Goal: Transaction & Acquisition: Book appointment/travel/reservation

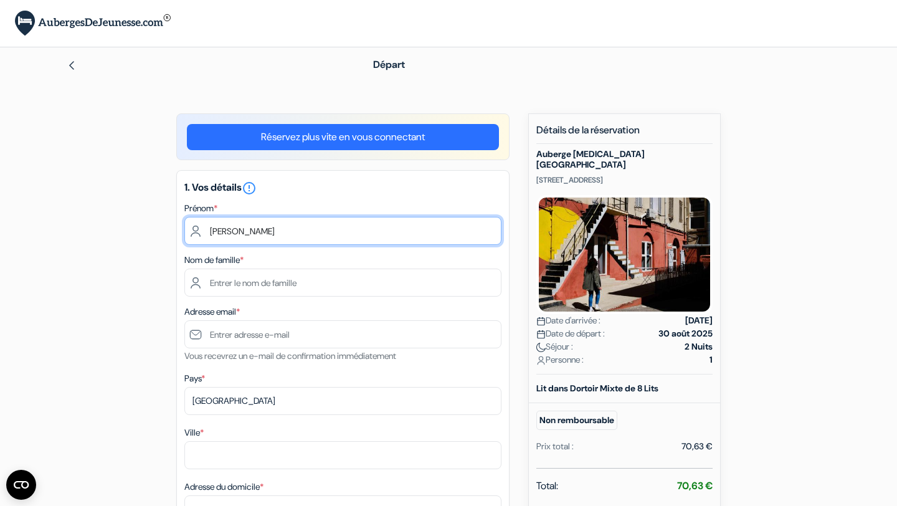
type input "Gabrielle"
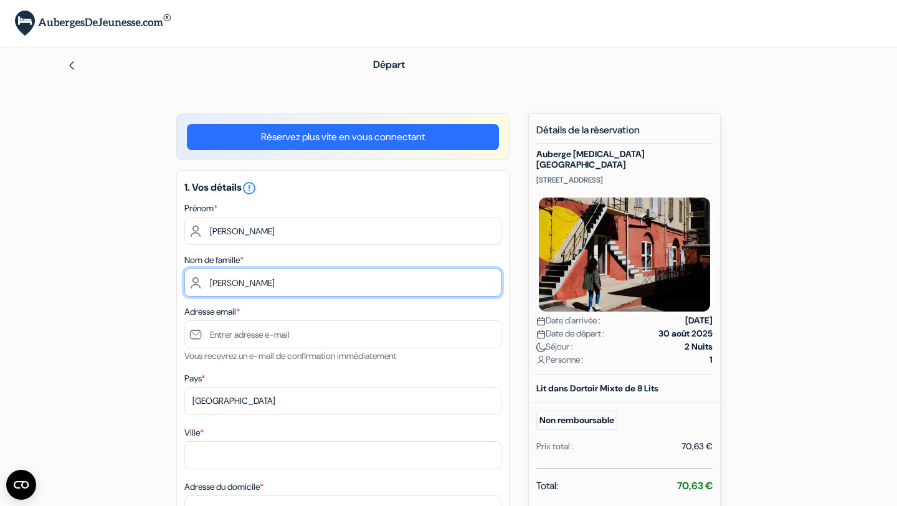
type input "Lemieux"
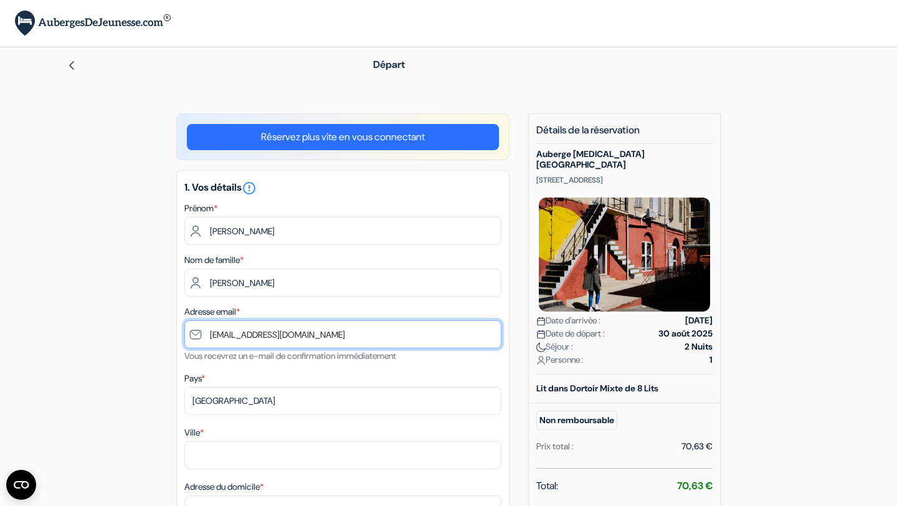
type input "[EMAIL_ADDRESS][DOMAIN_NAME]"
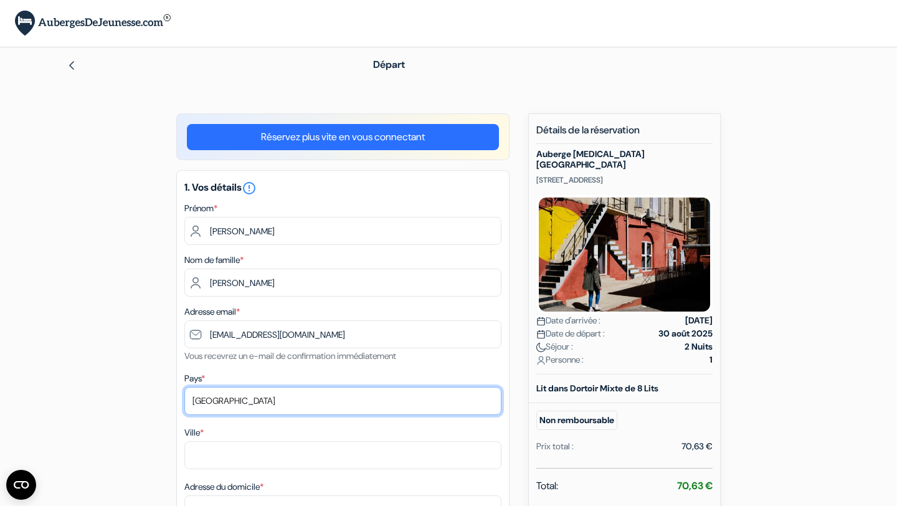
select select "ca"
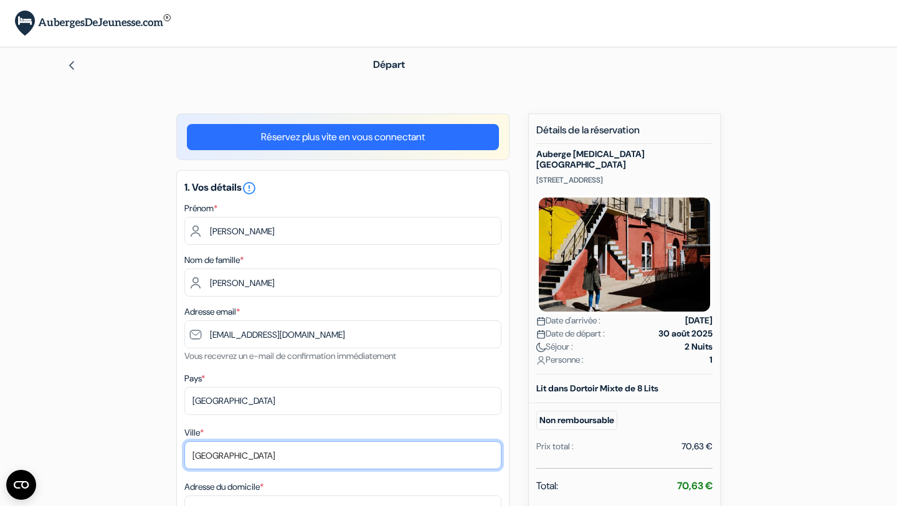
type input "québec"
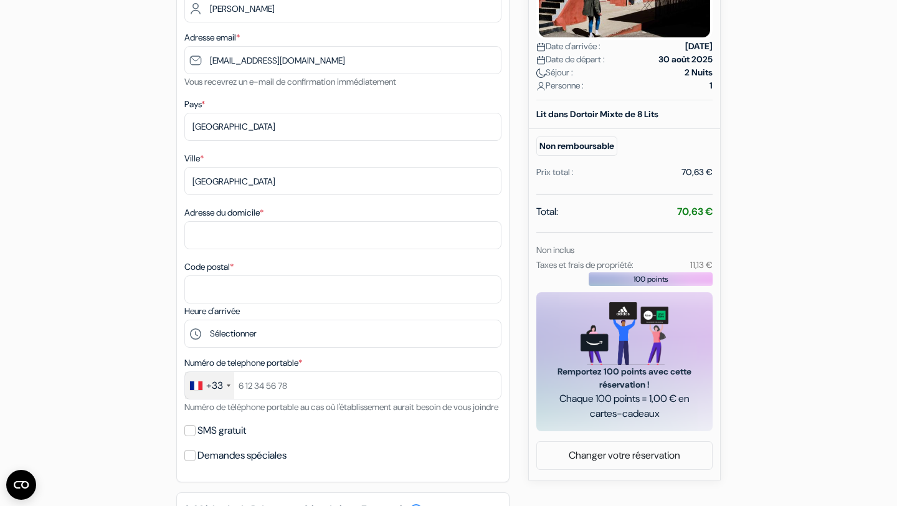
scroll to position [299, 0]
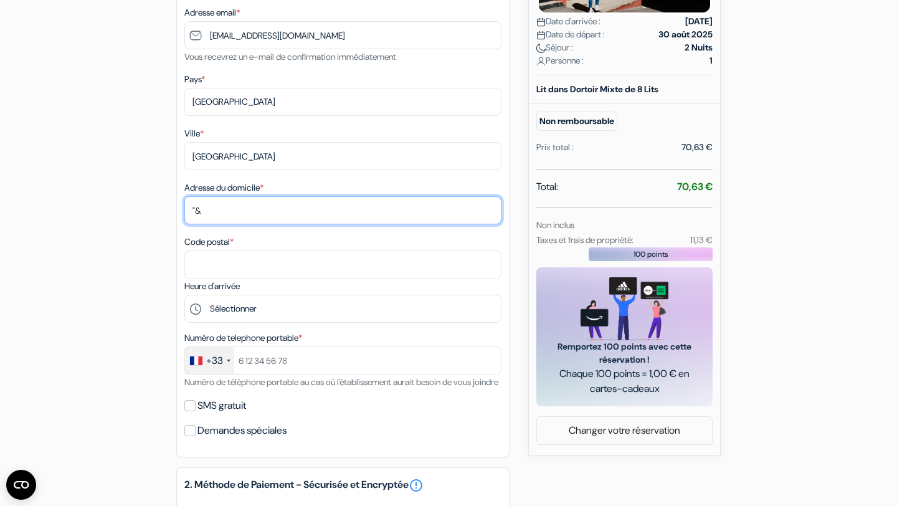
type input """
type input "1"
type input "313 110ème rue"
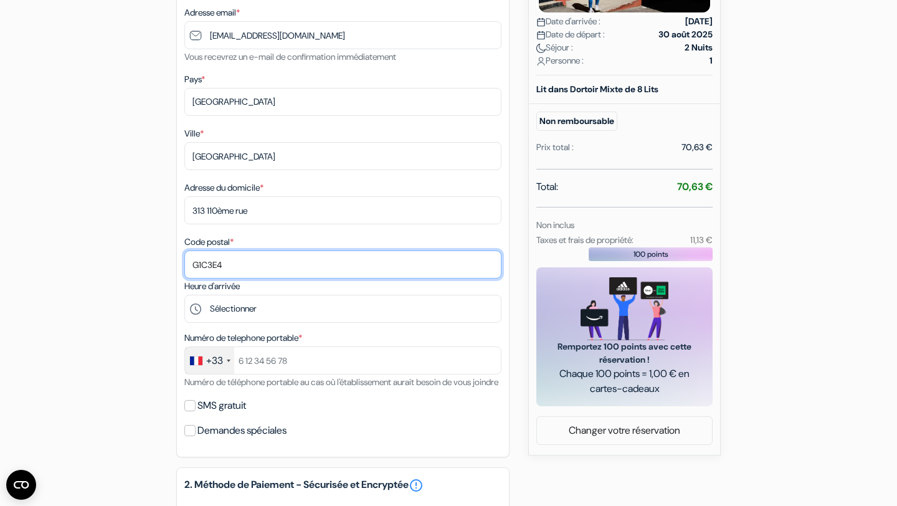
type input "G1C3E4"
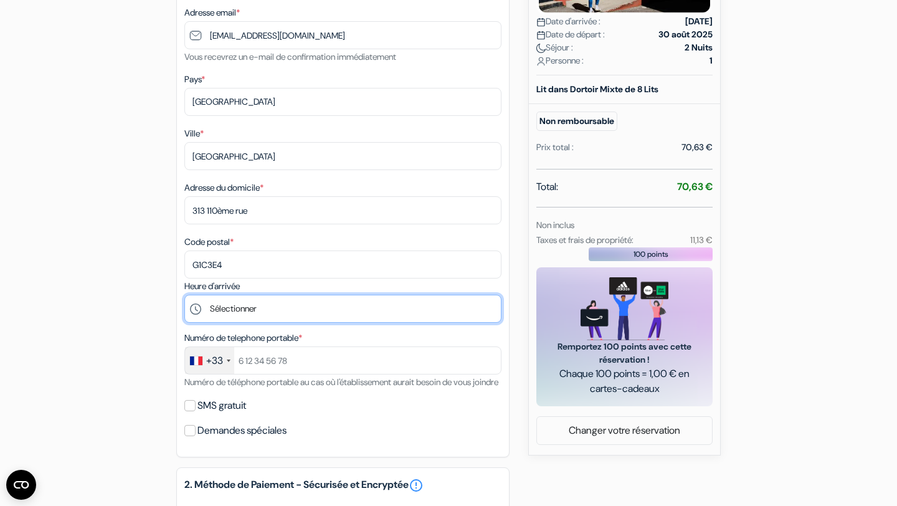
select select "15"
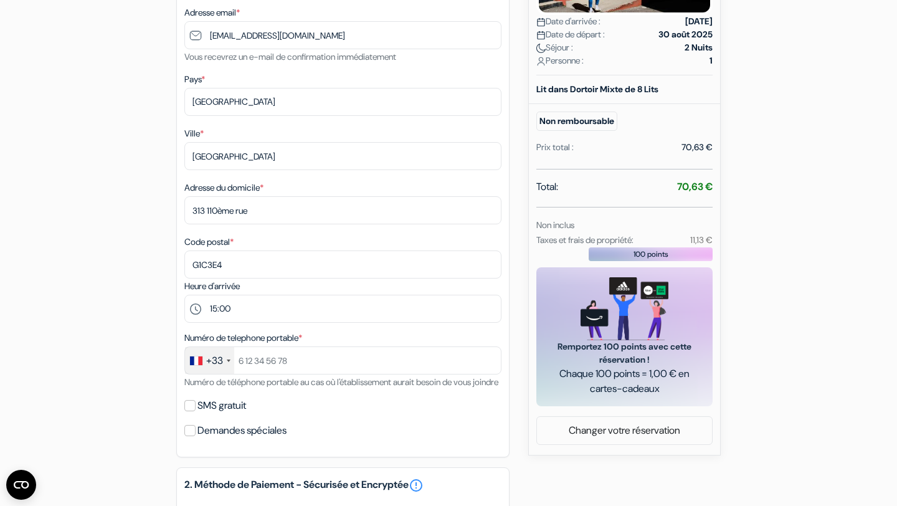
click at [193, 411] on input "SMS gratuit" at bounding box center [189, 405] width 11 height 11
checkbox input "true"
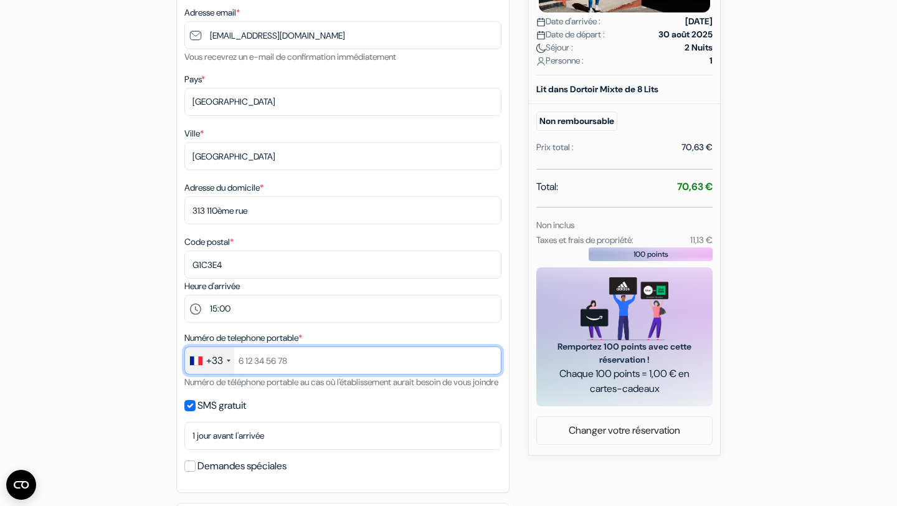
click at [261, 359] on input "text" at bounding box center [342, 361] width 317 height 28
type input "0750169242"
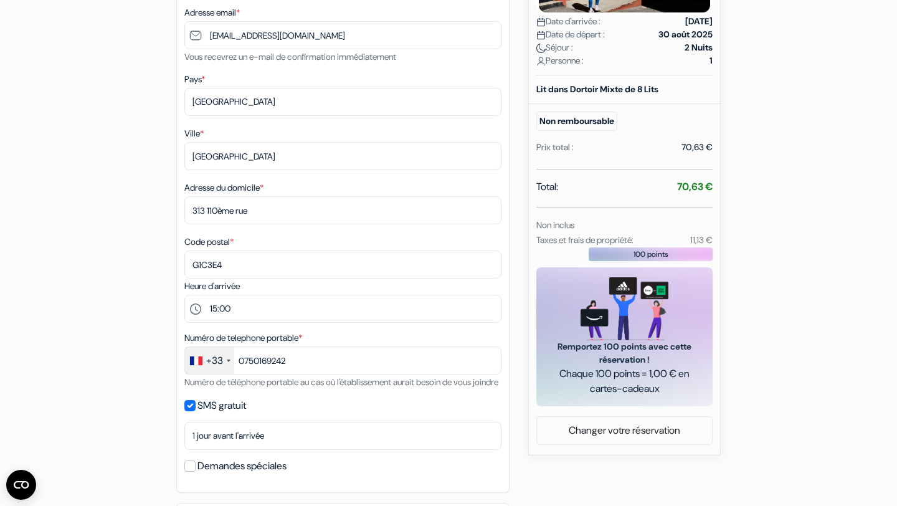
click at [92, 312] on div "add_box Auberge Vertigo Vieux-Port 38 Rue Fort Notre Dame, Marseille, France Dé…" at bounding box center [448, 342] width 823 height 1057
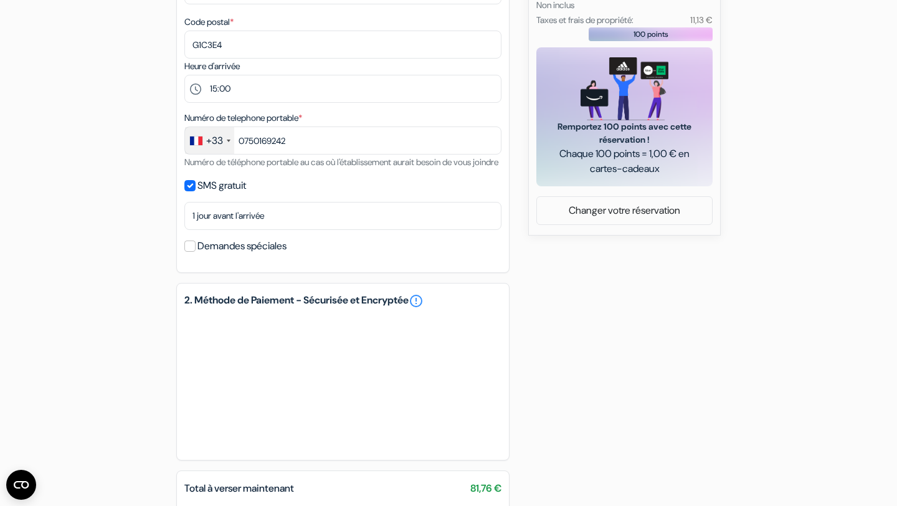
scroll to position [524, 0]
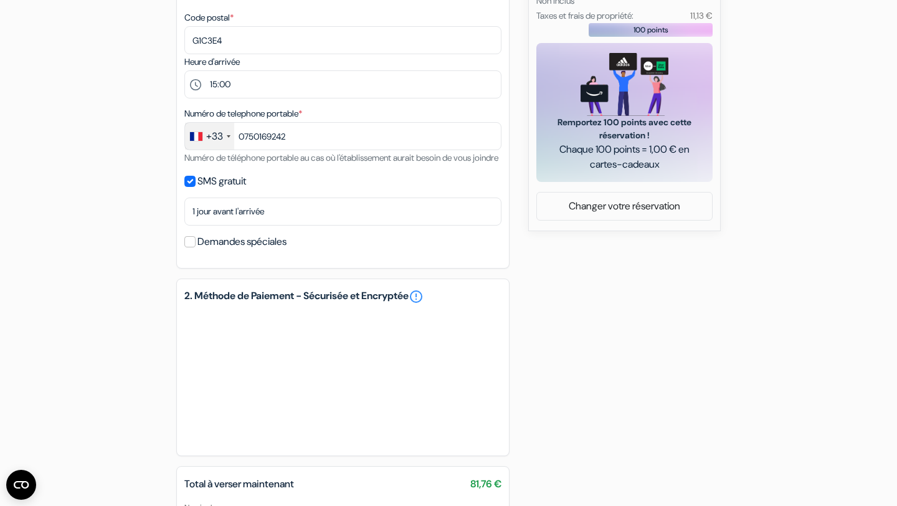
click at [634, 408] on div "add_box Auberge Vertigo Vieux-Port 38 Rue Fort Notre Dame, Marseille, France Dé…" at bounding box center [448, 118] width 823 height 1057
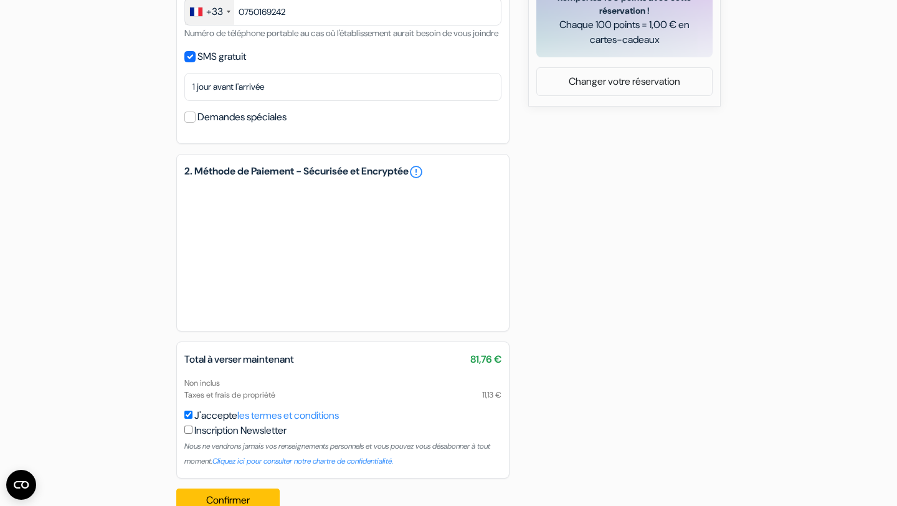
scroll to position [692, 0]
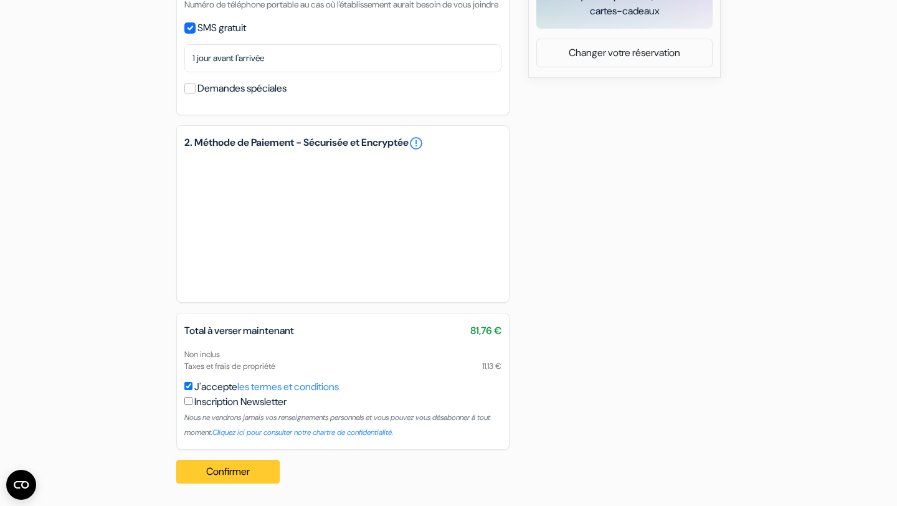
click at [219, 467] on button "Confirmer Loading..." at bounding box center [227, 472] width 103 height 24
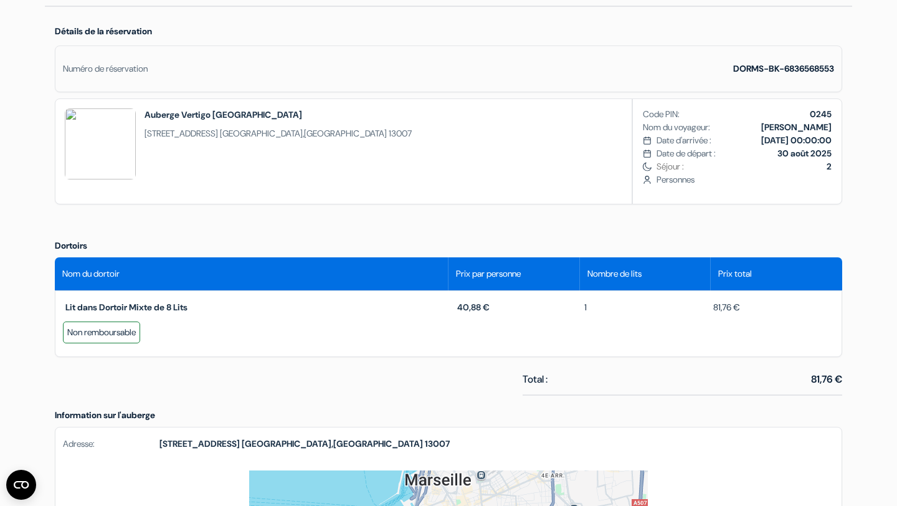
scroll to position [324, 0]
